Goal: Find specific page/section: Find specific page/section

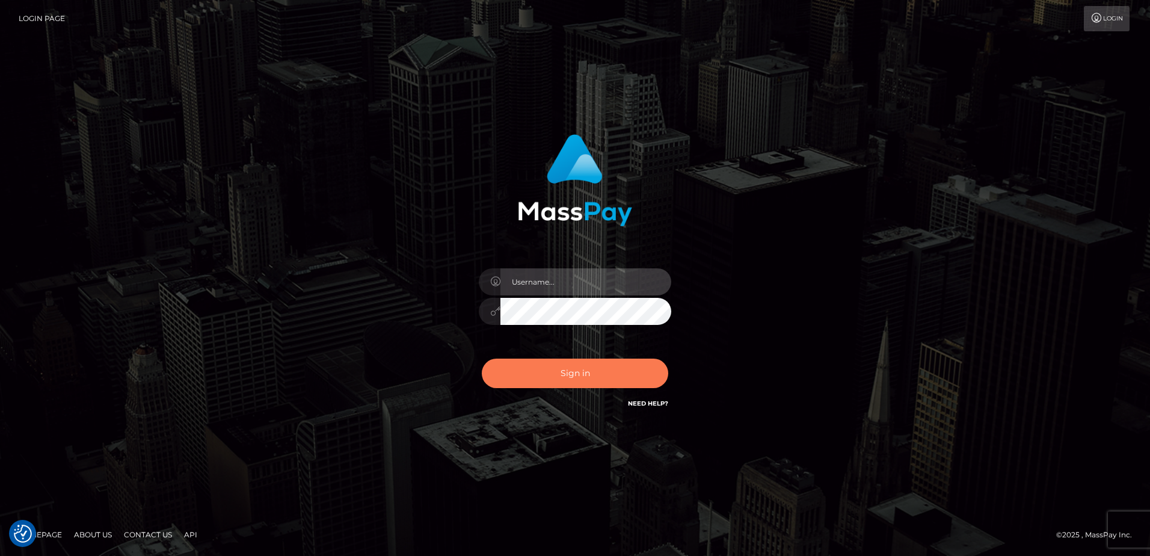
type input "alice.of"
click at [573, 383] on button "Sign in" at bounding box center [575, 373] width 186 height 29
type input "[PERSON_NAME].of"
drag, startPoint x: 0, startPoint y: 0, endPoint x: 573, endPoint y: 384, distance: 689.7
click at [573, 384] on button "Sign in" at bounding box center [575, 373] width 186 height 29
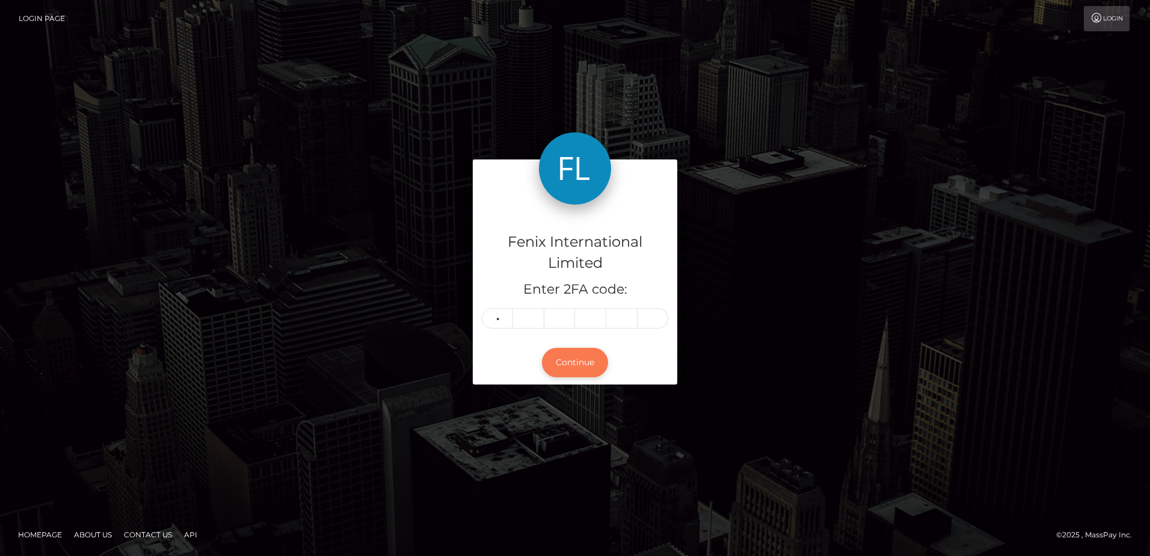
type input "3"
type input "9"
type input "6"
type input "9"
type input "2"
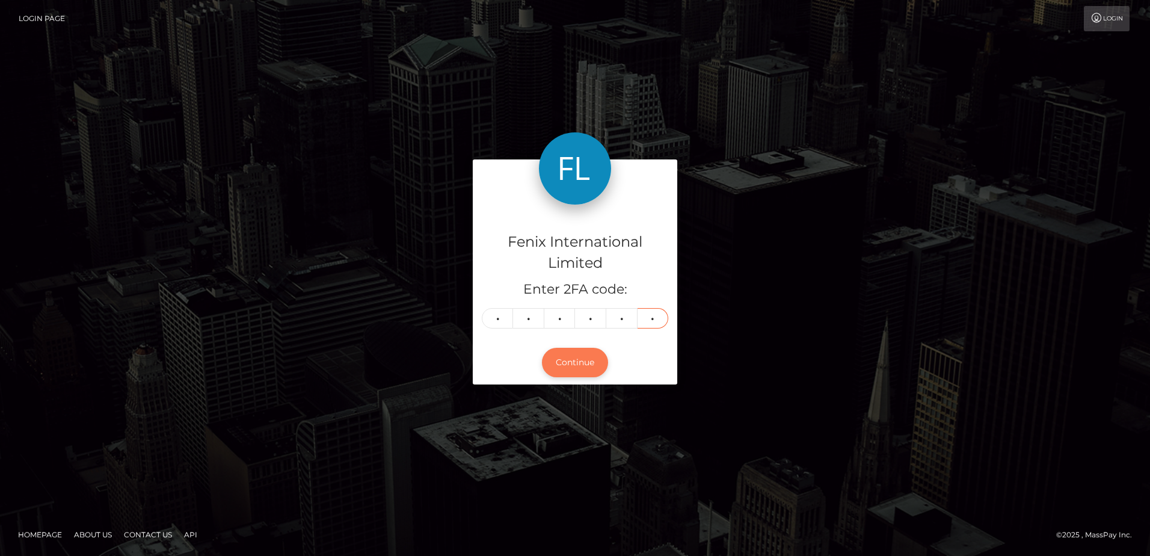
type input "1"
click at [588, 365] on button "Continue" at bounding box center [575, 362] width 66 height 29
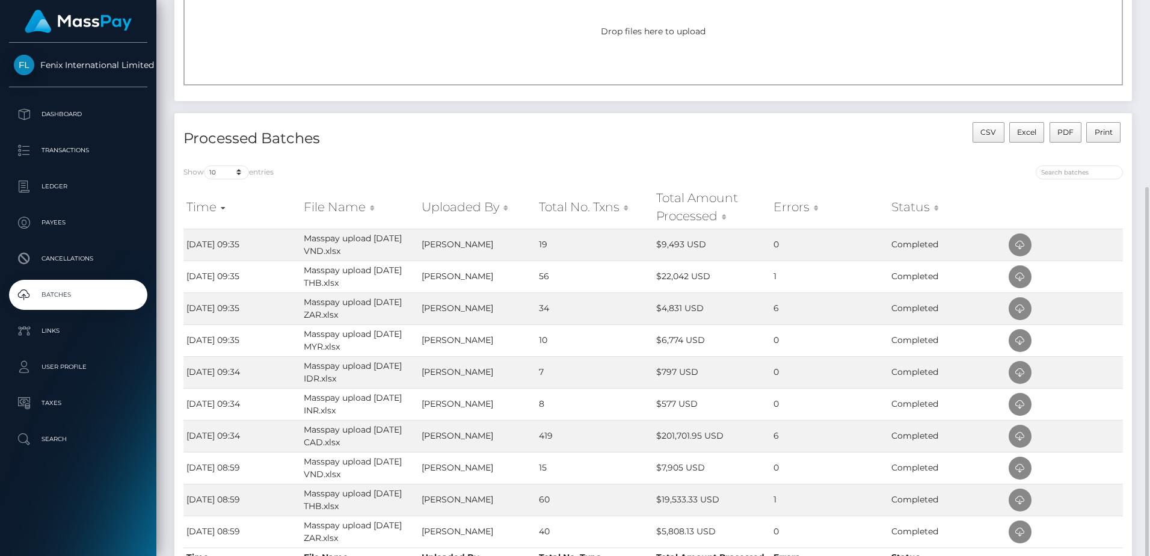
scroll to position [180, 0]
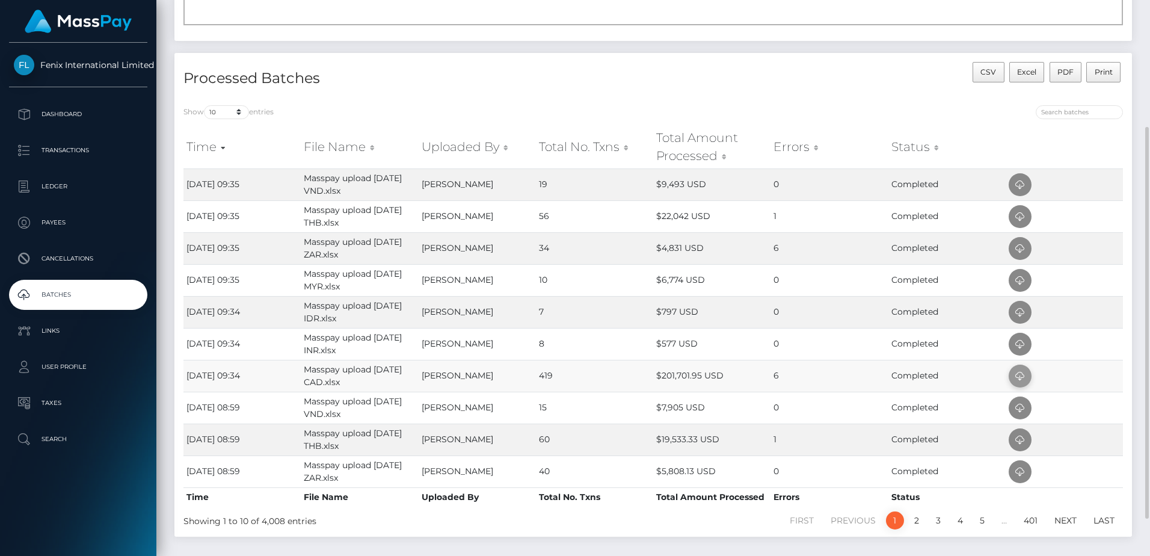
click at [1015, 376] on icon at bounding box center [1020, 376] width 14 height 15
click at [734, 341] on td "$577 USD" at bounding box center [711, 344] width 117 height 32
click at [1020, 346] on icon at bounding box center [1020, 344] width 14 height 15
click at [449, 312] on td "Alice Starmar" at bounding box center [477, 312] width 117 height 32
click at [1017, 316] on icon at bounding box center [1020, 312] width 14 height 15
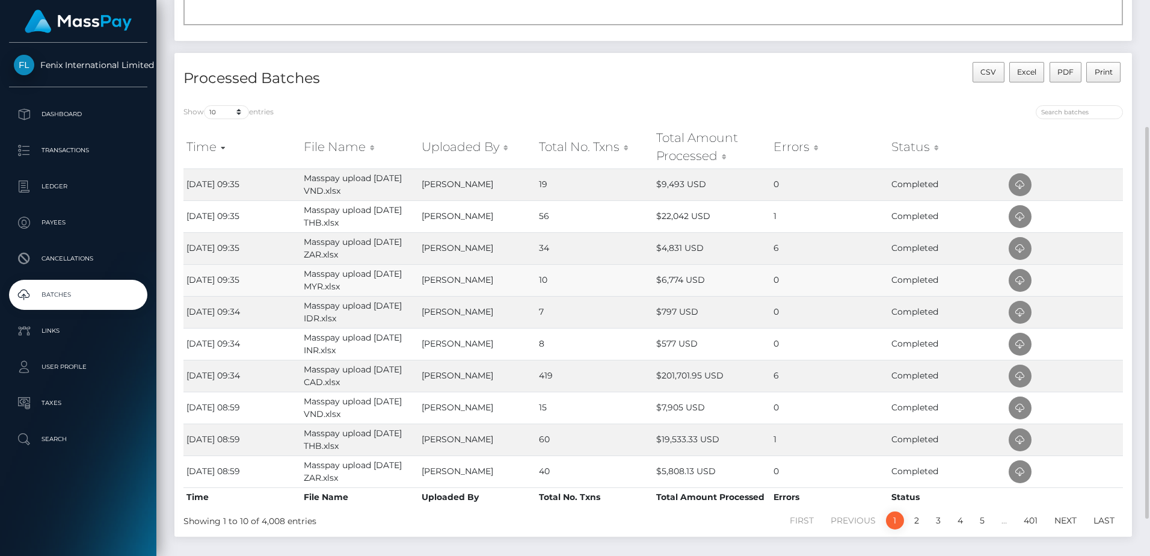
click at [737, 284] on td "$6,774 USD" at bounding box center [711, 280] width 117 height 32
click at [1025, 282] on icon at bounding box center [1020, 280] width 14 height 15
click at [753, 250] on td "$4,831 USD" at bounding box center [711, 248] width 117 height 32
click at [1022, 256] on icon at bounding box center [1020, 248] width 14 height 15
click at [793, 225] on td "1" at bounding box center [829, 216] width 117 height 32
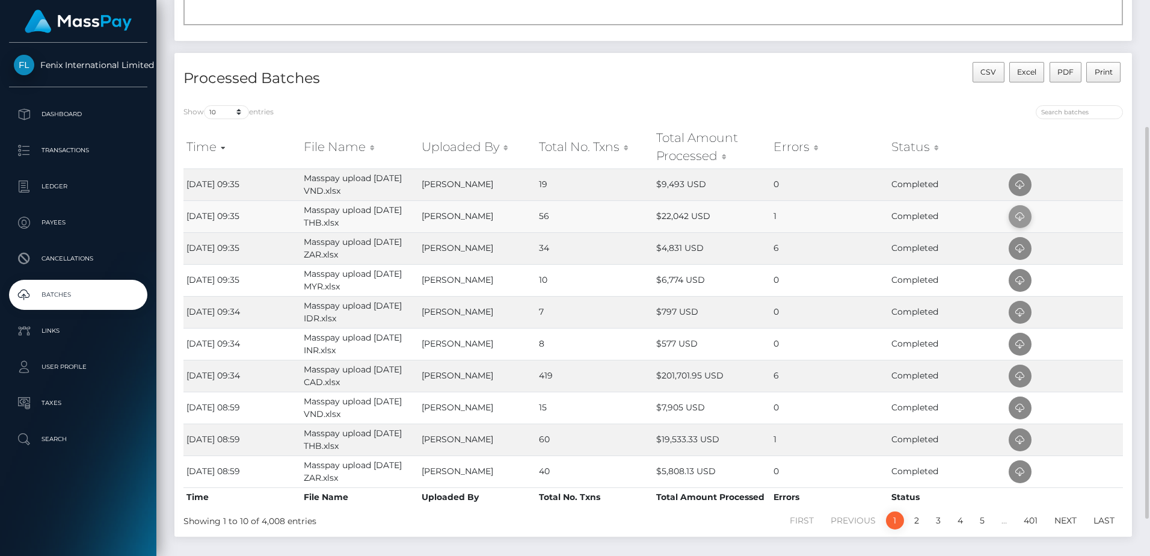
click at [1018, 214] on icon at bounding box center [1020, 216] width 14 height 15
click at [799, 177] on td "0" at bounding box center [829, 184] width 117 height 32
click at [1026, 185] on icon at bounding box center [1020, 184] width 14 height 15
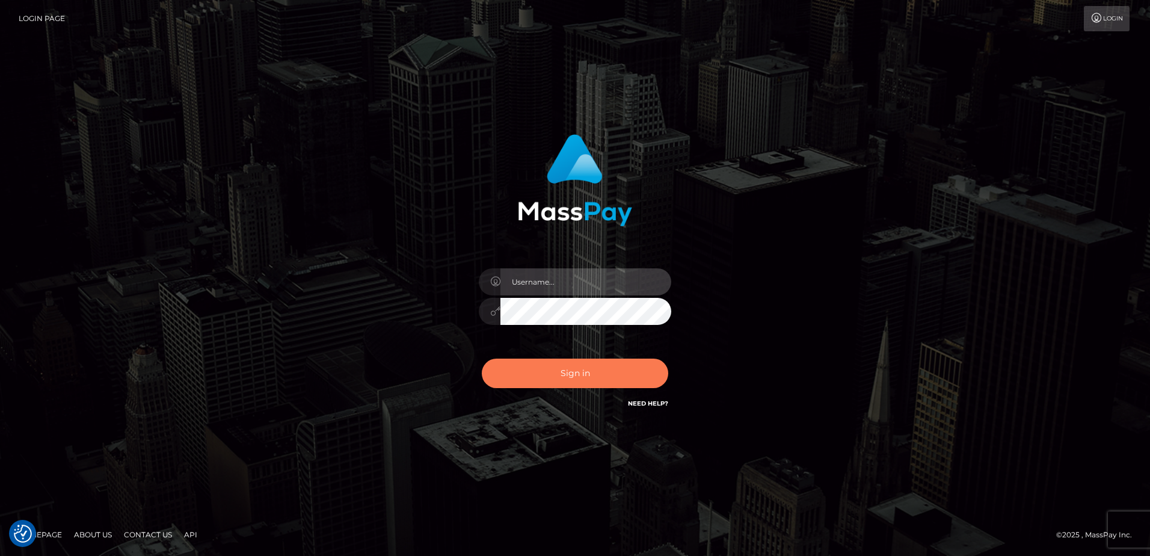
type input "[PERSON_NAME].of"
click at [567, 383] on button "Sign in" at bounding box center [575, 373] width 186 height 29
type input "alice.of"
click at [565, 378] on button "Sign in" at bounding box center [575, 373] width 186 height 29
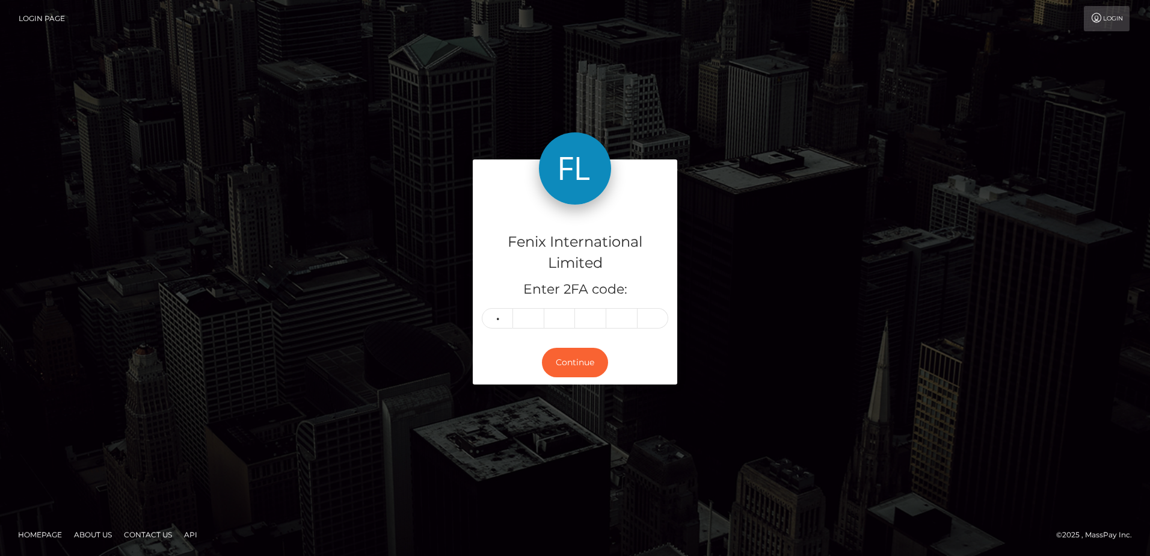
type input "3"
type input "2"
type input "0"
type input "4"
type input "0"
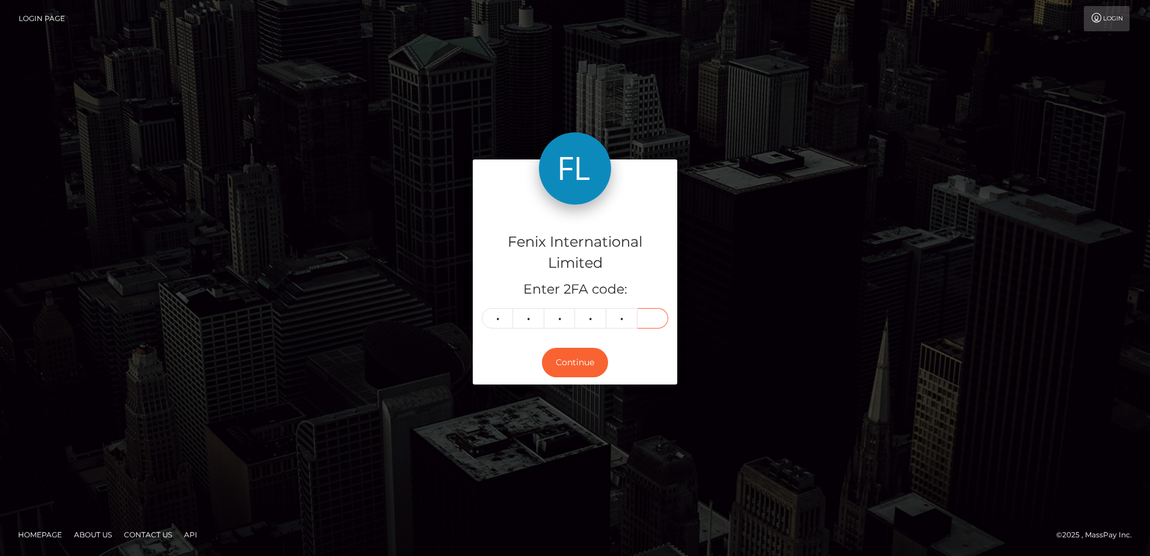
type input "0"
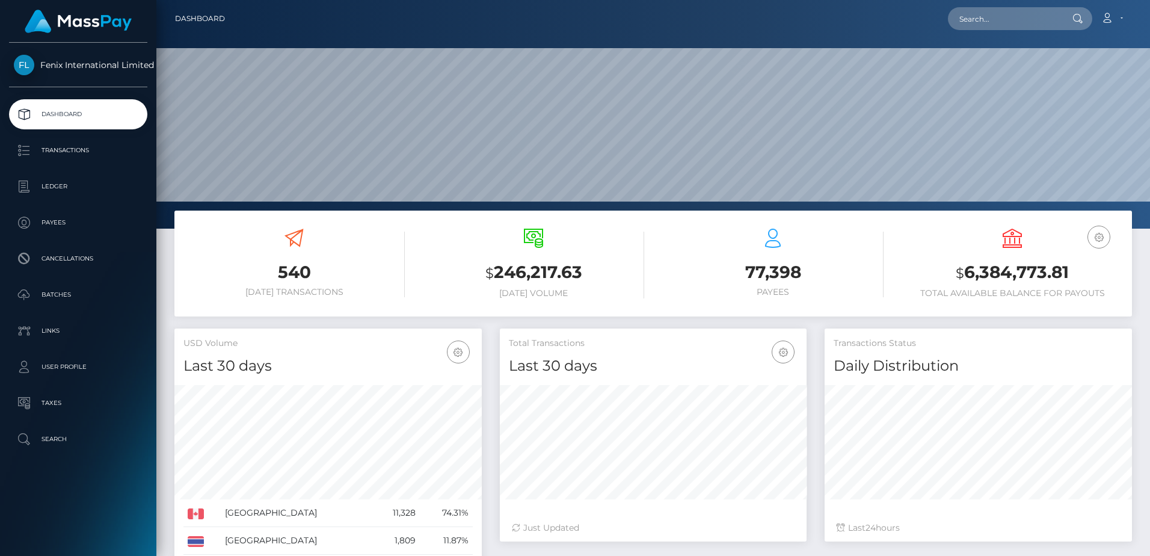
scroll to position [214, 307]
click at [1058, 16] on input "text" at bounding box center [1004, 18] width 113 height 23
paste input "78360405"
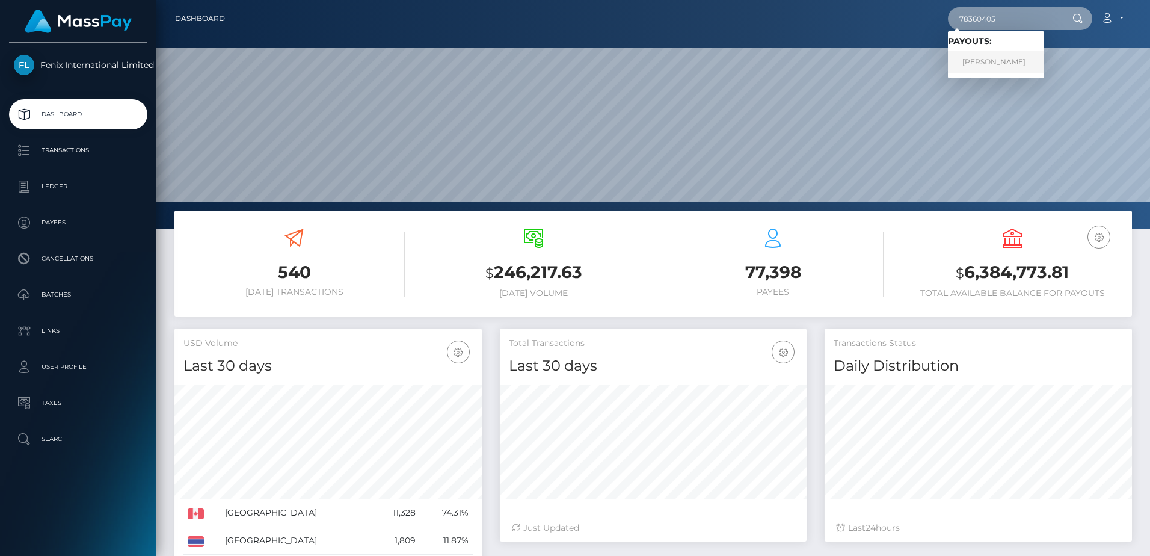
type input "78360405"
click at [999, 67] on link "Kalem Migel" at bounding box center [996, 62] width 96 height 22
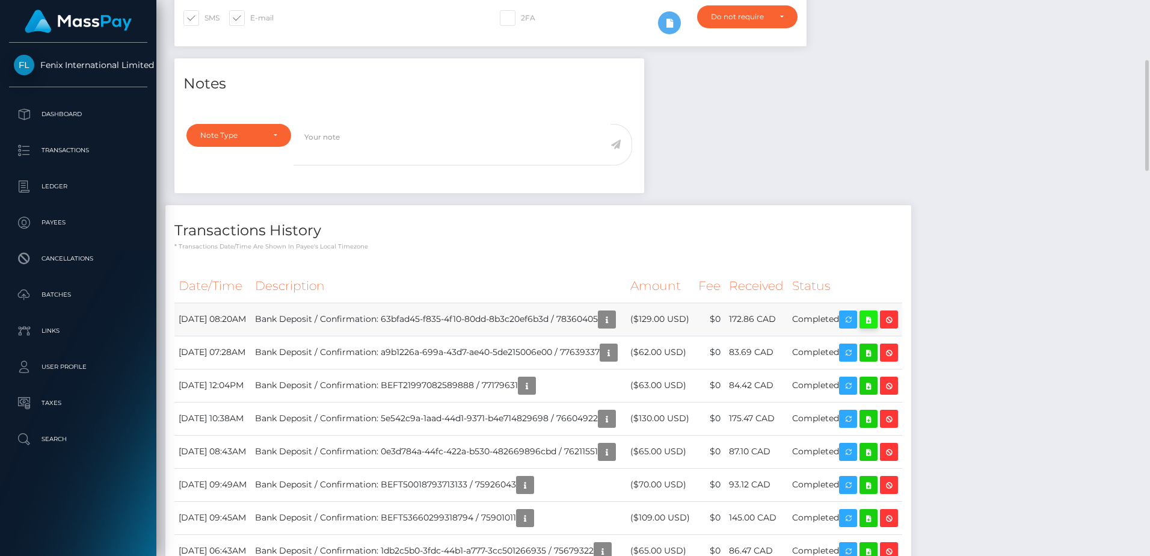
scroll to position [144, 307]
click at [876, 322] on icon at bounding box center [868, 319] width 14 height 15
